Goal: Check status: Check status

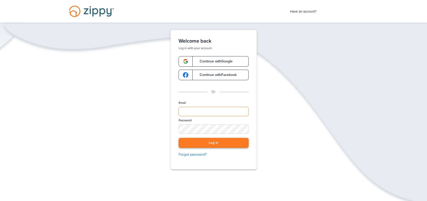
type input "**********"
click at [206, 144] on button "Log in" at bounding box center [214, 143] width 70 height 10
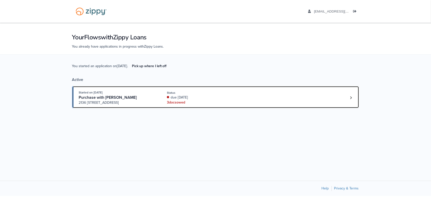
click at [197, 104] on div "3 doc s owed" at bounding box center [200, 102] width 67 height 5
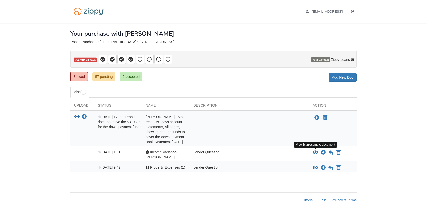
click at [315, 152] on icon "View Income Variance- Jonathan" at bounding box center [316, 152] width 6 height 5
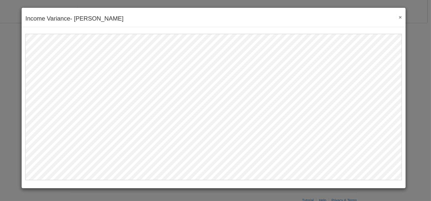
click at [401, 18] on button "×" at bounding box center [399, 17] width 6 height 5
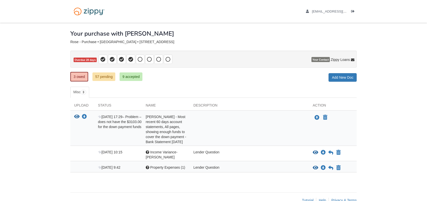
click at [308, 170] on div "Lender Question" at bounding box center [249, 168] width 119 height 6
click at [314, 168] on icon "View Property Expenses (1)" at bounding box center [316, 168] width 6 height 5
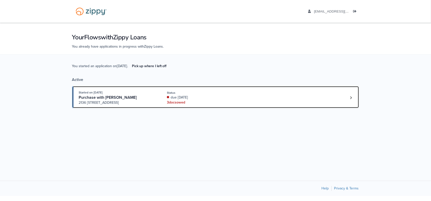
drag, startPoint x: 0, startPoint y: 0, endPoint x: 85, endPoint y: 100, distance: 131.3
click at [85, 100] on span "2136 [STREET_ADDRESS]" at bounding box center [117, 102] width 77 height 5
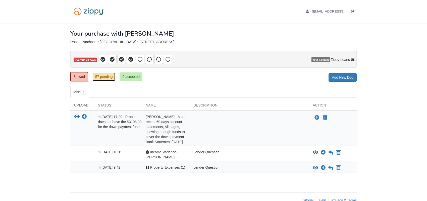
click at [105, 78] on link "57 pending" at bounding box center [103, 77] width 23 height 9
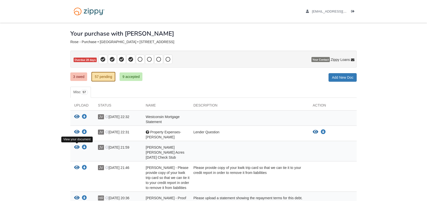
click at [74, 146] on icon "View Jonathan Vroman Busse's Barron Acres 8-22-25 Check Stub" at bounding box center [77, 147] width 6 height 5
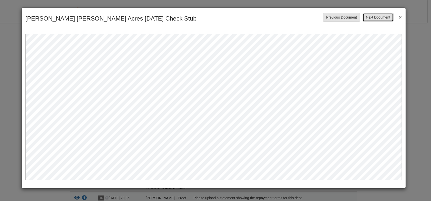
click at [388, 16] on button "Next Document" at bounding box center [377, 17] width 31 height 9
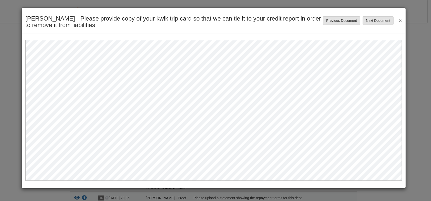
click at [400, 20] on button "×" at bounding box center [399, 20] width 6 height 9
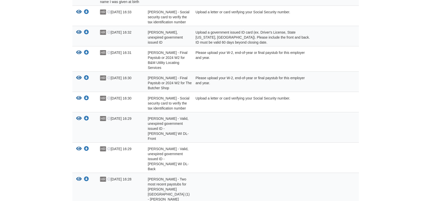
scroll to position [452, 0]
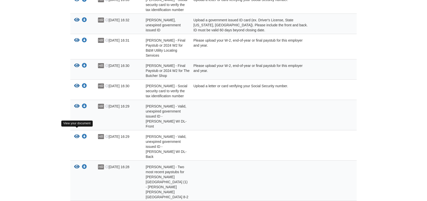
click at [77, 165] on icon "View Jonathan Vroman - Two most recent paystubs for Busse’s Barron Acres (1) - …" at bounding box center [77, 167] width 6 height 5
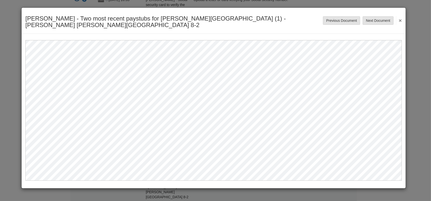
click at [399, 19] on button "×" at bounding box center [399, 20] width 6 height 9
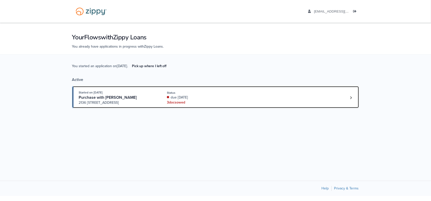
click at [244, 104] on div "Started on [DATE] Purchase with [PERSON_NAME] [STREET_ADDRESS] Status due [DATE…" at bounding box center [213, 97] width 268 height 15
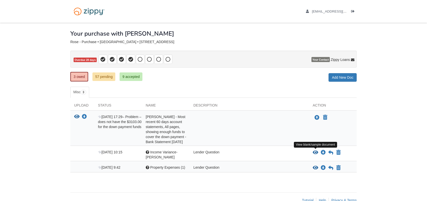
click at [315, 153] on icon "View Income Variance- Jonathan" at bounding box center [316, 152] width 6 height 5
